Goal: Feedback & Contribution: Submit feedback/report problem

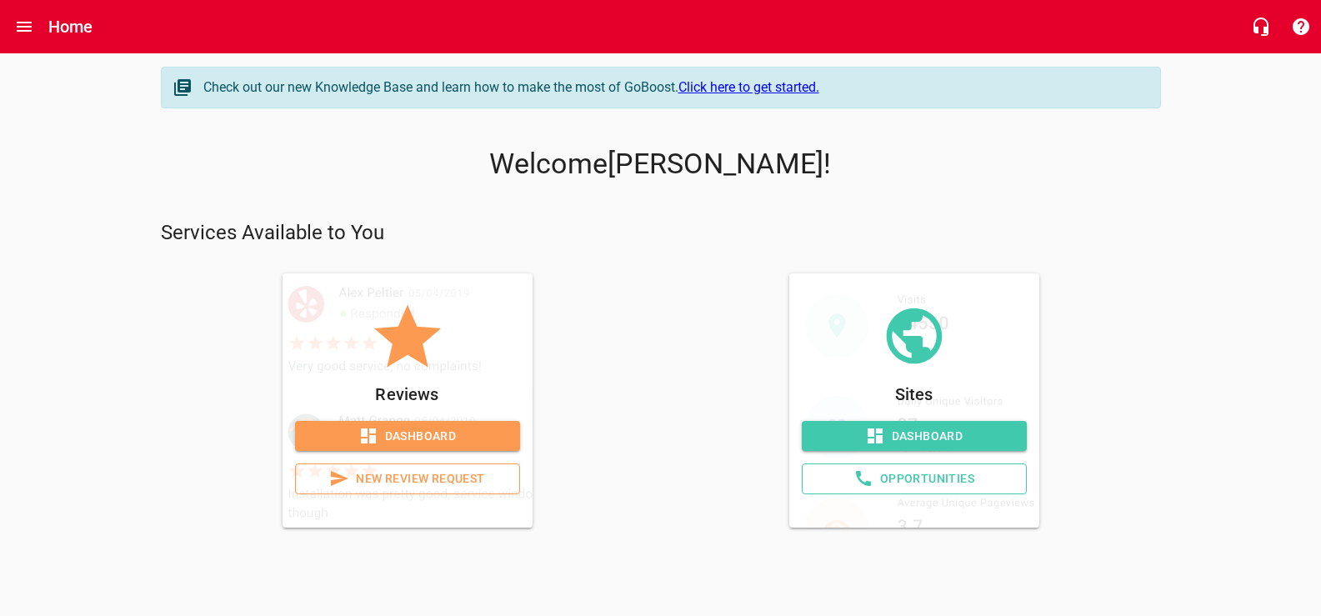
click at [408, 447] on span "Dashboard" at bounding box center [407, 436] width 198 height 21
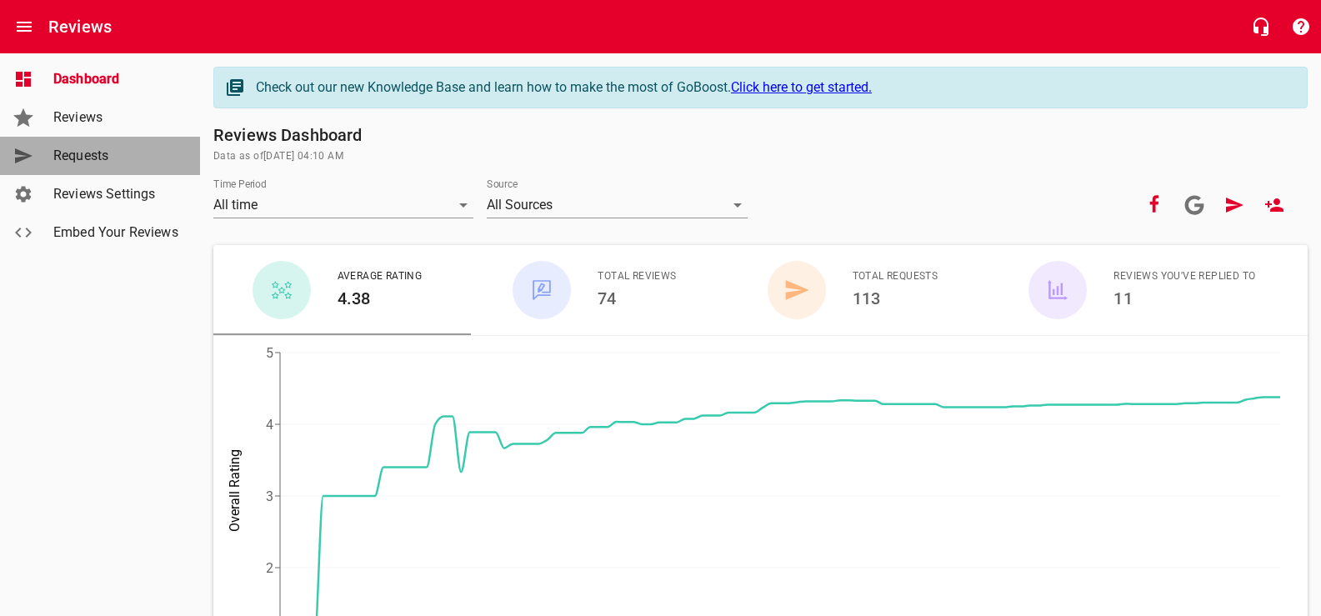
click at [83, 165] on span "Requests" at bounding box center [116, 156] width 127 height 20
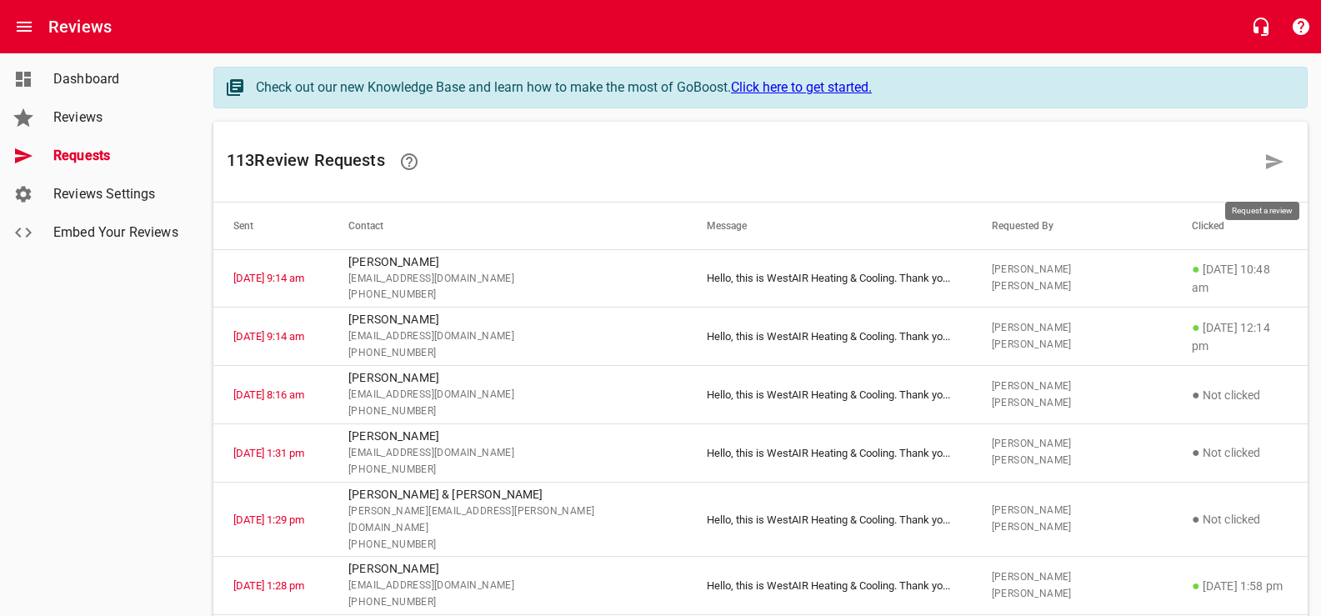
click at [1268, 166] on icon at bounding box center [1275, 161] width 18 height 15
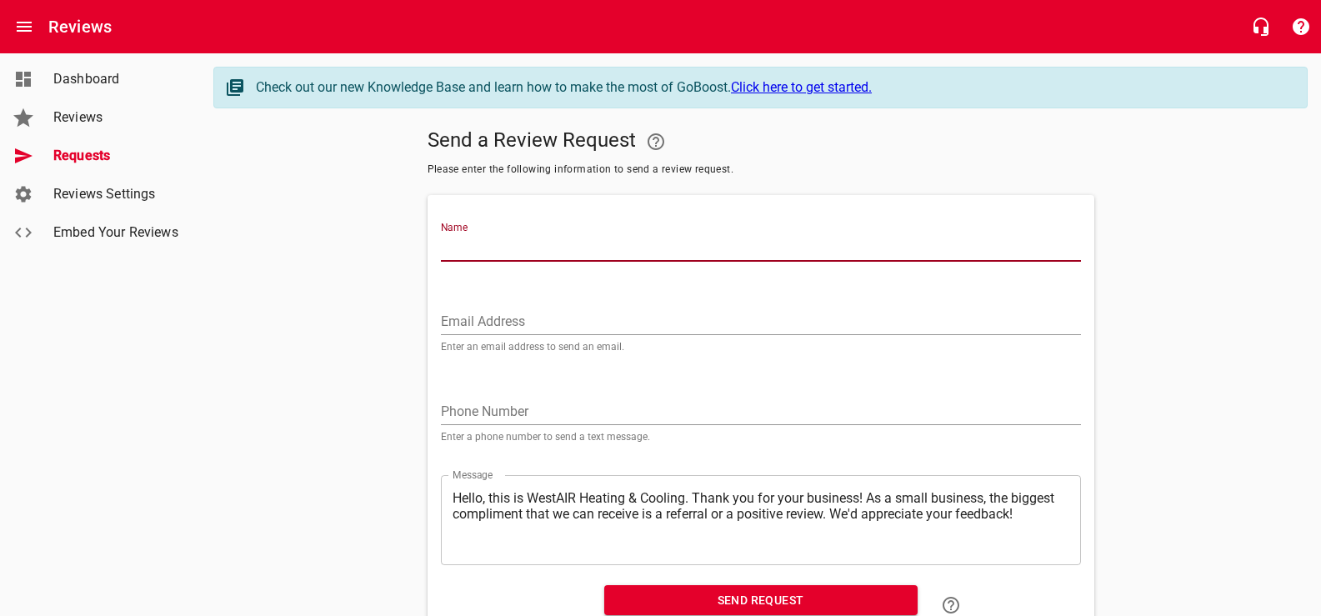
click at [495, 260] on input "Name" at bounding box center [761, 248] width 640 height 27
type input "e"
type input "[PERSON_NAME]"
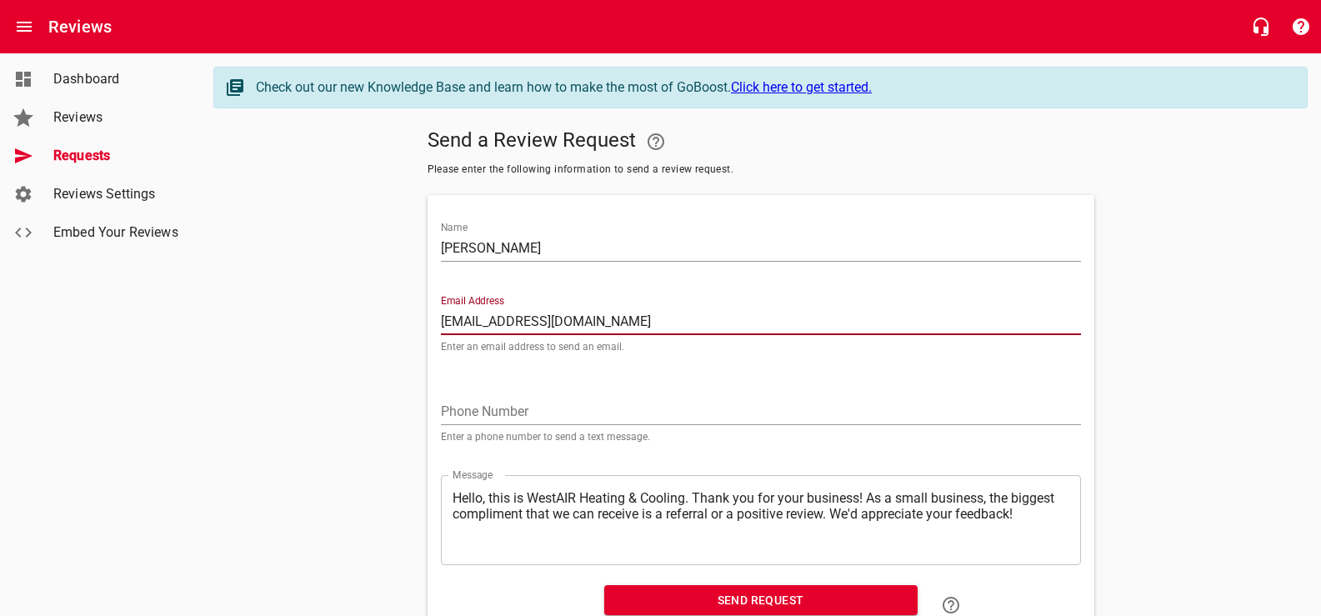
type input "[EMAIL_ADDRESS][DOMAIN_NAME]"
click at [504, 425] on input "tel" at bounding box center [761, 412] width 640 height 27
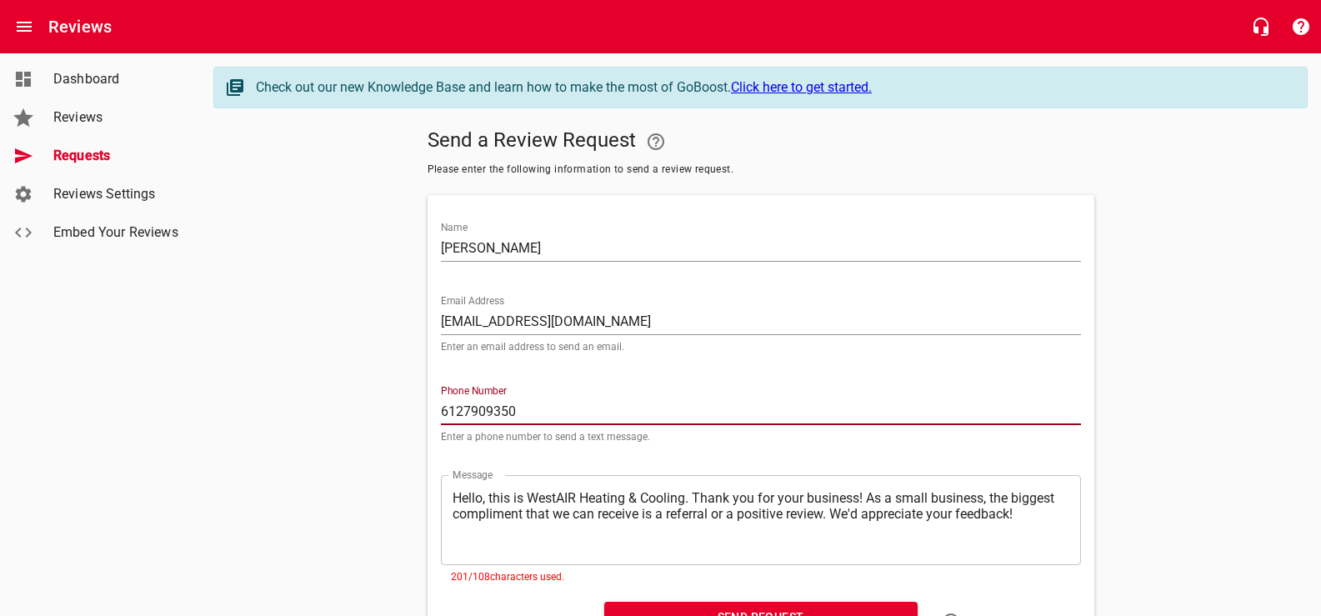
scroll to position [129, 0]
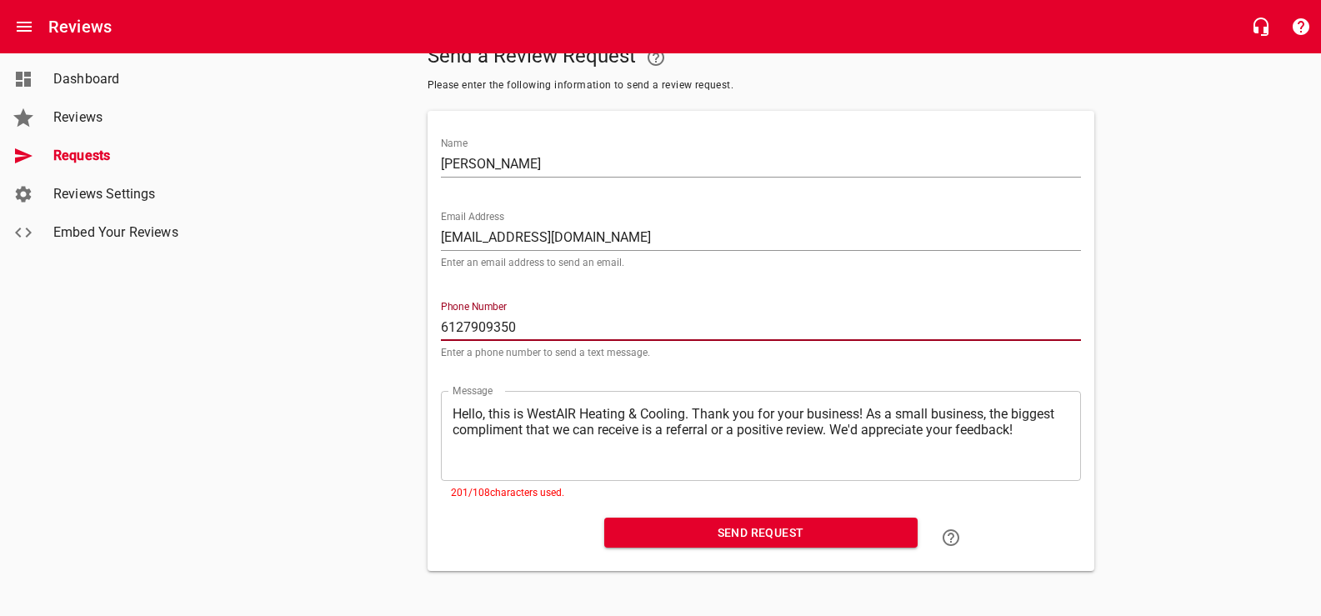
type input "6127909350"
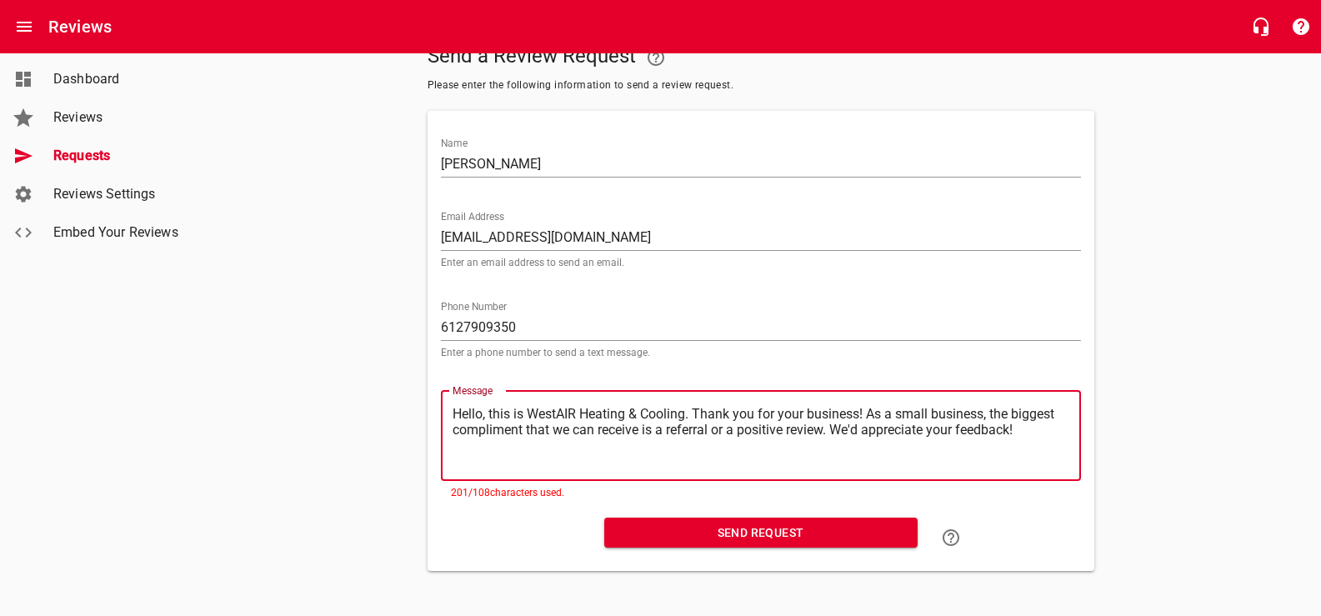
drag, startPoint x: 970, startPoint y: 399, endPoint x: 506, endPoint y: 445, distance: 466.7
click at [506, 445] on textarea "Hello, this is WestAIR Heating & Cooling. Thank you for your business! As a sma…" at bounding box center [761, 435] width 617 height 59
type textarea "Hello, this is WestAIR Heating & Cooling. Thank you for your business! We'd app…"
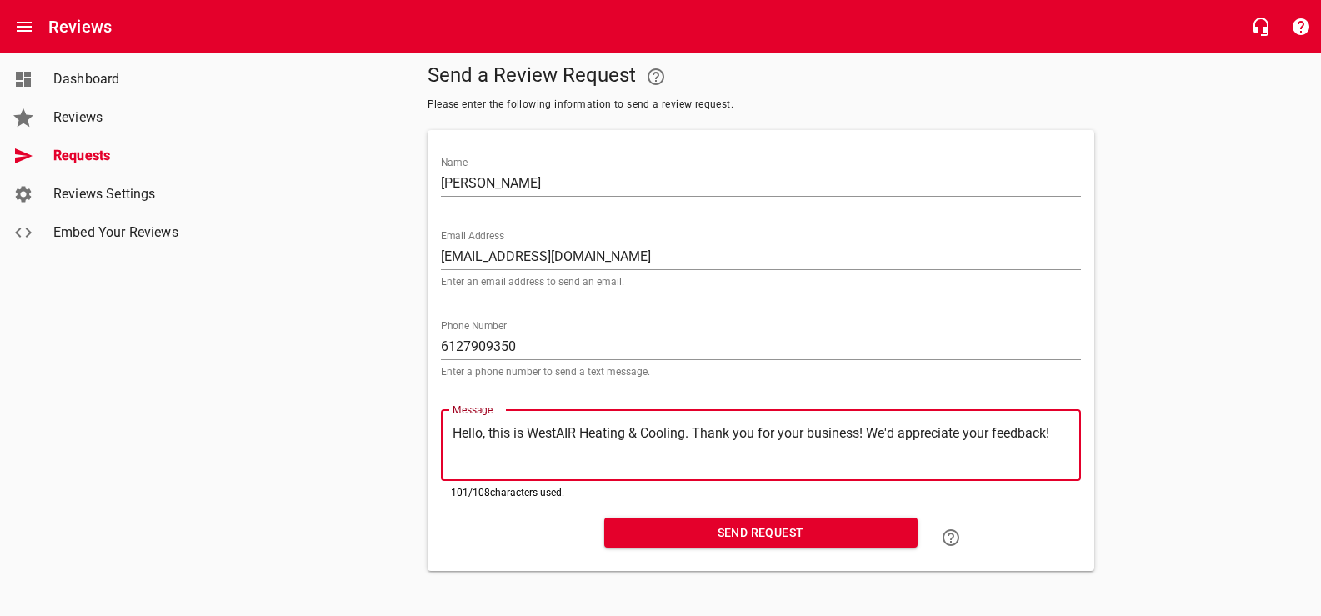
scroll to position [110, 0]
type textarea "Hello, this is WestAIR Heating & Cooling. Thank you for your business! We'd app…"
click at [707, 525] on span "Send Request" at bounding box center [761, 533] width 287 height 21
